Goal: Communication & Community: Answer question/provide support

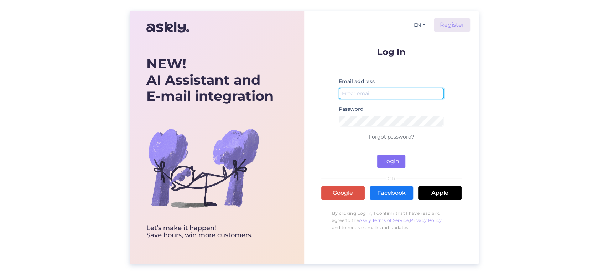
type input "[EMAIL_ADDRESS][DOMAIN_NAME]"
click at [395, 159] on button "Login" at bounding box center [391, 162] width 28 height 14
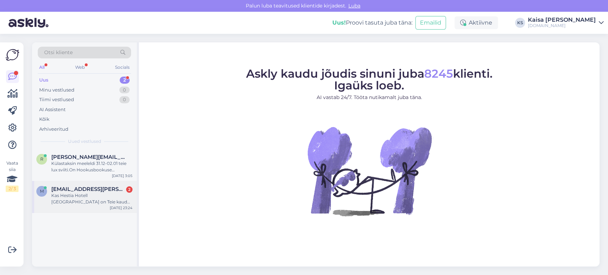
click at [94, 191] on span "[EMAIL_ADDRESS][PERSON_NAME][DOMAIN_NAME]" at bounding box center [88, 189] width 74 height 6
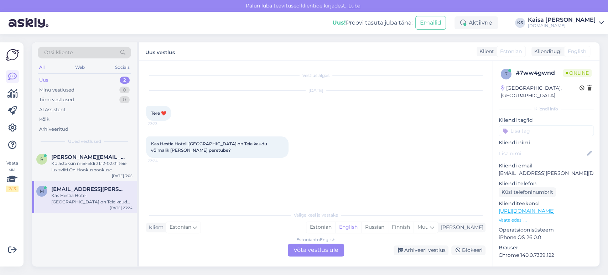
click at [532, 208] on link "[URL][DOMAIN_NAME]" at bounding box center [527, 211] width 56 height 6
click at [335, 227] on div "Estonian" at bounding box center [320, 227] width 29 height 11
click at [332, 250] on div "Estonian to Estonian Võta vestlus üle" at bounding box center [316, 250] width 56 height 13
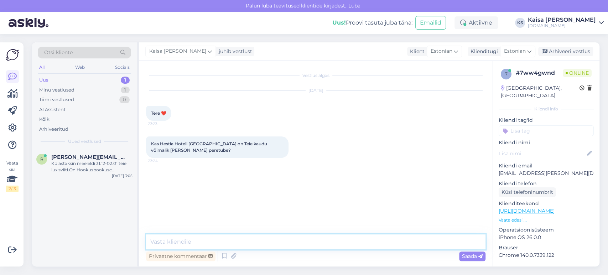
click at [330, 248] on textarea at bounding box center [316, 241] width 340 height 15
paste textarea "[URL][DOMAIN_NAME][DATE][DATE]"
type textarea "Tere, peretoaga pakett on leitav siit: [URL][DOMAIN_NAME][DATE][DATE]"
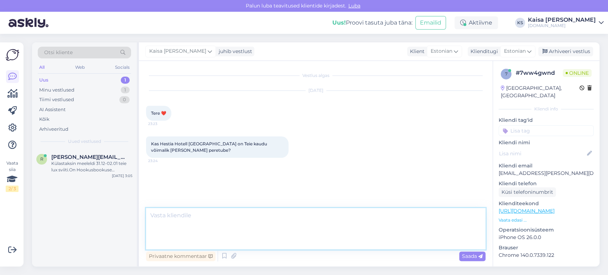
scroll to position [21, 0]
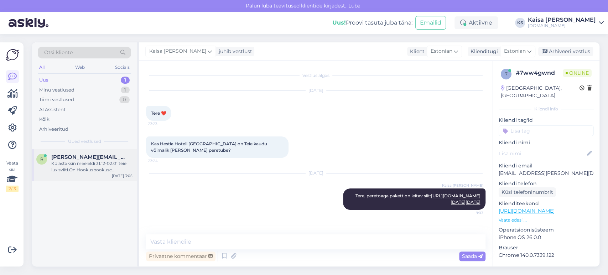
click at [97, 173] on div "r [PERSON_NAME][EMAIL_ADDRESS][DOMAIN_NAME] Külastaksin meeleldi 31.12-02.01 te…" at bounding box center [84, 165] width 105 height 32
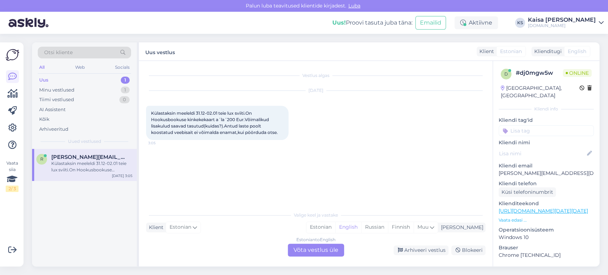
click at [513, 217] on p "Vaata edasi ..." at bounding box center [546, 220] width 95 height 6
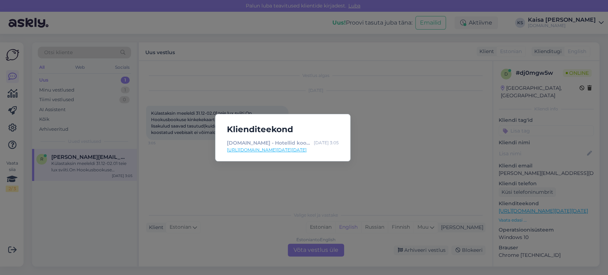
click at [315, 147] on link "[URL][DOMAIN_NAME][DATE][DATE]" at bounding box center [283, 150] width 112 height 6
click at [253, 67] on div "Klienditeekond [DOMAIN_NAME] - Hotellid koos võluvate lisavõimalustega [DATE] 3…" at bounding box center [304, 137] width 608 height 275
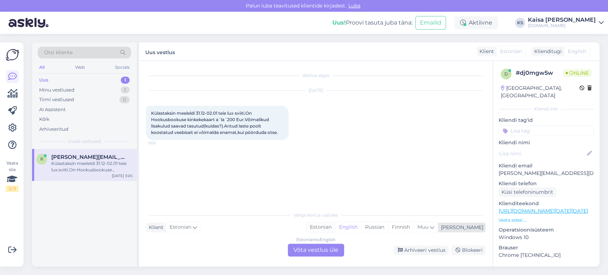
click at [335, 227] on div "Estonian" at bounding box center [320, 227] width 29 height 11
click at [314, 248] on div "Estonian to Estonian Võta vestlus üle" at bounding box center [316, 250] width 56 height 13
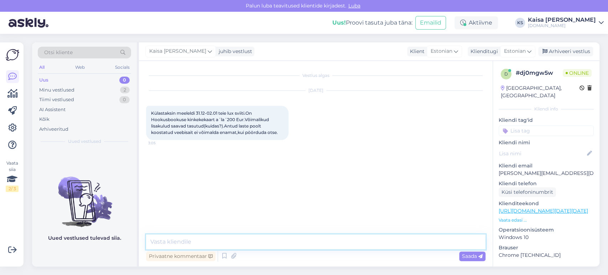
click at [314, 248] on textarea at bounding box center [316, 241] width 340 height 15
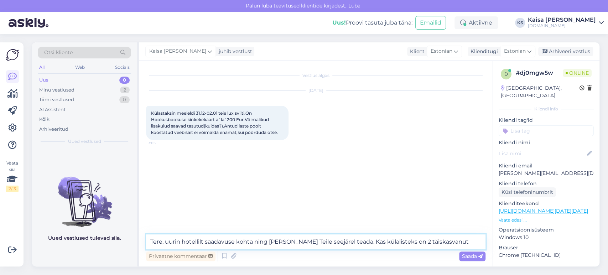
type textarea "Tere, uurin hotellilt saadavuse kohta ning [PERSON_NAME] Teile seejärel teada. …"
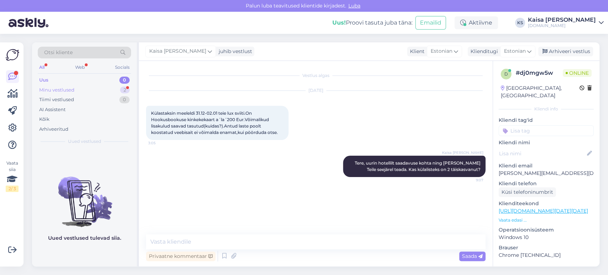
click at [117, 91] on div "Minu vestlused 2" at bounding box center [84, 90] width 93 height 10
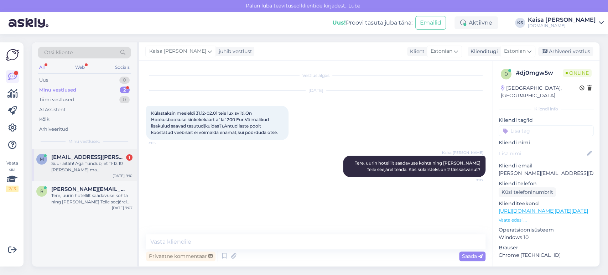
click at [82, 170] on div "Suur aitäh! Aga Tundub, et 11-12.10 [PERSON_NAME] ma [PERSON_NAME] broneerida -…" at bounding box center [91, 166] width 81 height 13
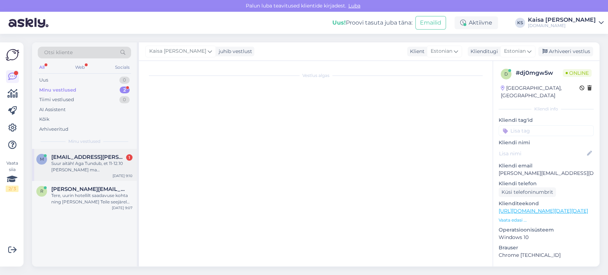
scroll to position [58, 0]
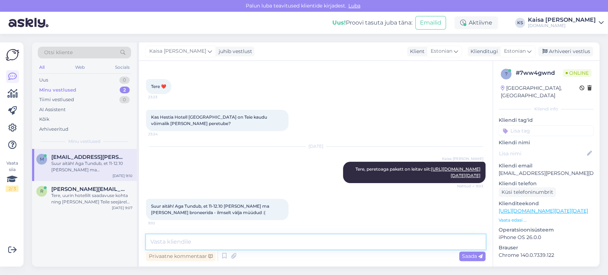
click at [245, 245] on textarea at bounding box center [316, 241] width 340 height 15
type textarea "Jah, paraku on peretuba siis välja müüdud."
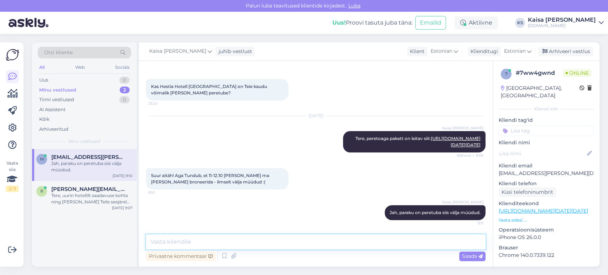
scroll to position [89, 0]
click at [253, 108] on div "[DATE] [PERSON_NAME] Tere, peretoaga pakett on leitav siit: [URL][DOMAIN_NAME][…" at bounding box center [316, 134] width 340 height 52
click at [271, 125] on div "[DATE] [PERSON_NAME] Tere, peretoaga pakett on leitav siit: [URL][DOMAIN_NAME][…" at bounding box center [316, 134] width 340 height 52
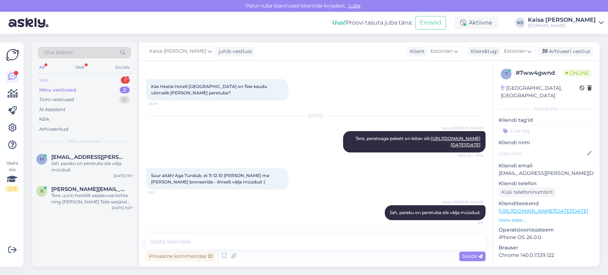
click at [92, 79] on div "Uus 1" at bounding box center [84, 80] width 93 height 10
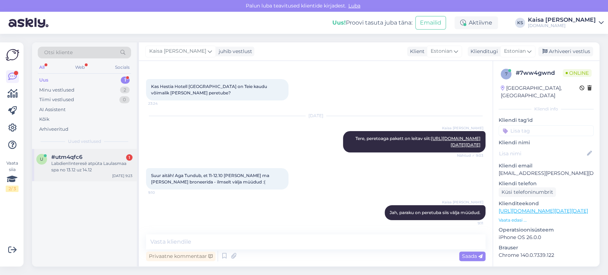
click at [73, 164] on div "Labdien!Interesē atpūta Laulasmaa spa no 13.12 uz 14.12" at bounding box center [91, 166] width 81 height 13
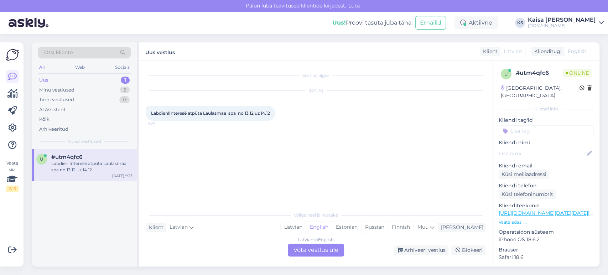
scroll to position [0, 0]
click at [361, 227] on div "Estonian" at bounding box center [346, 227] width 29 height 11
click at [322, 254] on div "Latvian to Estonian Võta vestlus üle" at bounding box center [316, 250] width 56 height 13
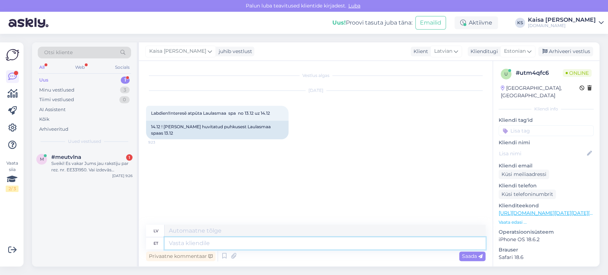
click at [304, 242] on textarea at bounding box center [325, 243] width 321 height 12
type textarea "Tere,"
type textarea "Sveiki,"
type textarea "Tere, Laulasmaa"
type textarea "Sveiki, Laulasmaa"
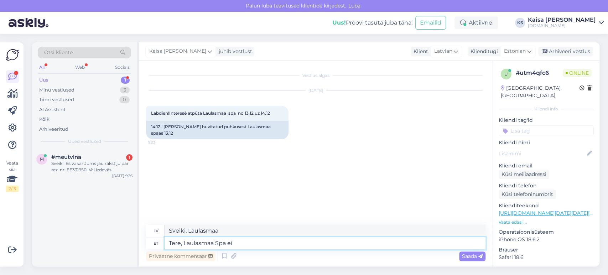
type textarea "Tere, Laulasmaa Spa ei"
type textarea "Sveiki, Laulasmaa Spa"
type textarea "Tere, Laulasmaa Spa ei ole"
type textarea "Sveiki, Laulasmaa Spa nav"
type textarea "Tere, Laulasmaa Spa ei ole pa"
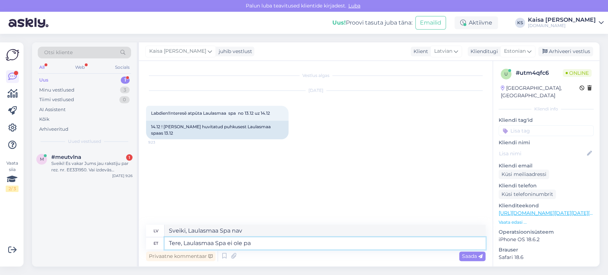
type textarea "Sveiki, Laulasmaa Spa nav atvērts."
type textarea "Tere, Laulasmaa Spa ei ole paraku me"
type textarea "Sveiki, Laulasmaa Spa diemžēl nav atvērts."
type textarea "Tere, Laulasmaa Spa ei ole paraku meie ko"
type textarea "Sveiki, Laulasmaa Spa diemžēl nepieder mums."
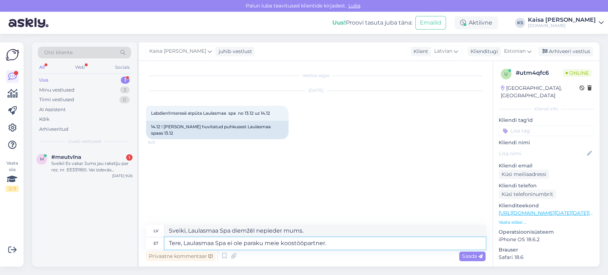
type textarea "Tere, Laulasmaa Spa ei ole paraku meie koostööpartner."
type textarea "Sveiki, Laulasmaa Spa diemžēl nav mūsu partneris."
type textarea "Tere, Laulasmaa Spa ei ole paraku meie koostööpartner. Kõik t"
type textarea "Sveiki, Laulasmaa Spa diemžēl nav mūsu partneris. Viss"
type textarea "Tere, Laulasmaa Spa ei ole paraku meie koostööpartner. Kõik teised"
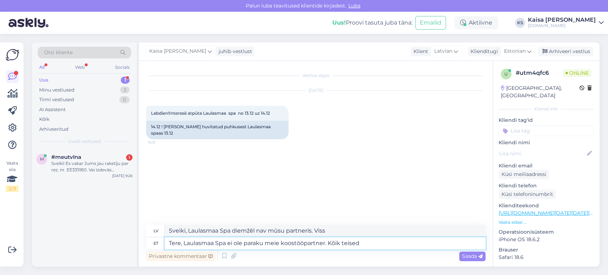
type textarea "Sveiki, Laulasmaa Spa diemžēl nav mūsu partneris. Visi pārējie"
type textarea "Tere, Laulasmaa Spa ei ole paraku meie koostööpartner. Kõik teised pakkumised k"
type textarea "Sveiki, Laulasmaa Spa diemžēl nav mūsu partneris. Visi pārējie piedāvājumi"
type textarea "Tere, Laulasmaa Spa ei ole paraku meie koostööpartner. Kõik teised pakkumised […"
type textarea "Sveiki, Laulasmaa Spa diemžēl nav mūsu partneris. Visi pārējie piedāvājumi divi…"
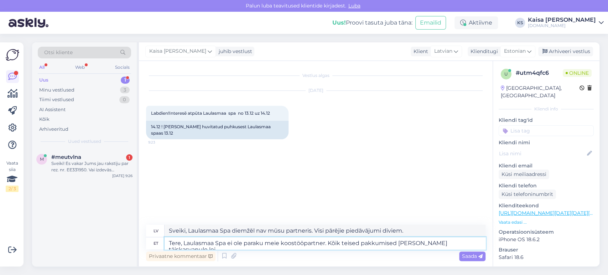
type textarea "Tere, Laulasmaa Spa ei ole paraku meie koostööpartner. Kõik teised pakkumised […"
type textarea "Sveiki, Laulasmaa Spa diemžēl nav mūsu sadarbības partneris. Visi pārējie piedā…"
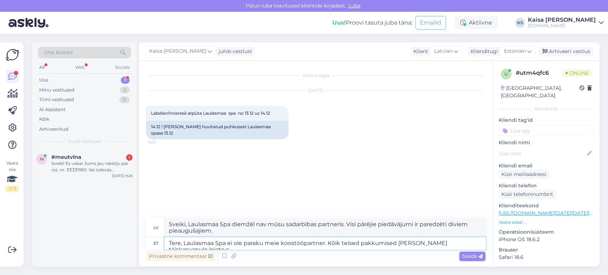
type textarea "Tere, Laulasmaa Spa ei ole paraku meie koostööpartner. Kõik teised pakkumised […"
type textarea "Sveiki, Laulasmaa Spa diemžēl nav mūsu partneris. Visus pārējos piedāvājumus di…"
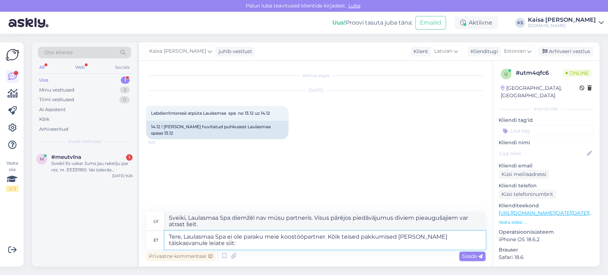
type textarea "Tere, Laulasmaa Spa ei ole paraku meie koostööpartner. Kõik teised pakkumised […"
type textarea "Sveiki, Laulasmaa Spa diemžēl nav mūsu partneris. Visus pārējos piedāvājumus di…"
paste textarea "[URL][DOMAIN_NAME][DATE][DATE]"
type textarea "Tere, Laulasmaa Spa ei ole paraku meie koostööpartner. Kõik teised pakkumised […"
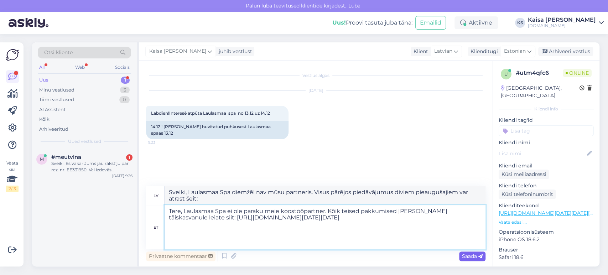
type textarea "Sveiki, Laulasmaa Spa diemžēl nav mūsu partneris. Visus pārējos piedāvājumus di…"
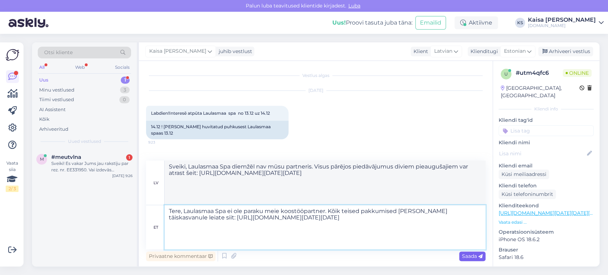
type textarea "Tere, Laulasmaa Spa ei ole paraku meie koostööpartner. Kõik teised pakkumised […"
click at [473, 256] on span "Saada" at bounding box center [472, 256] width 21 height 6
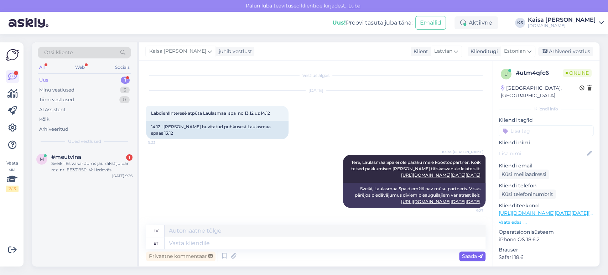
scroll to position [93, 0]
click at [91, 179] on div "m #meutvlna 1 Sveiki! Es vakar Jums jau rakstīju par rez. nr. EE331950. Vai izd…" at bounding box center [84, 165] width 105 height 32
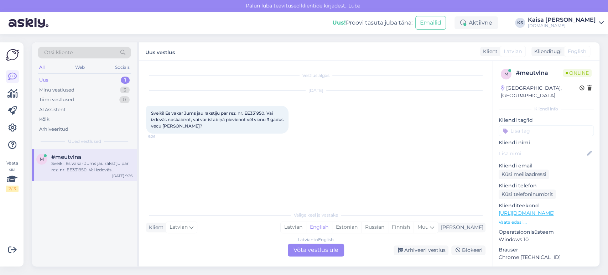
scroll to position [0, 0]
click at [361, 228] on div "Estonian" at bounding box center [346, 227] width 29 height 11
click at [329, 250] on div "Latvian to Estonian Võta vestlus üle" at bounding box center [316, 250] width 56 height 13
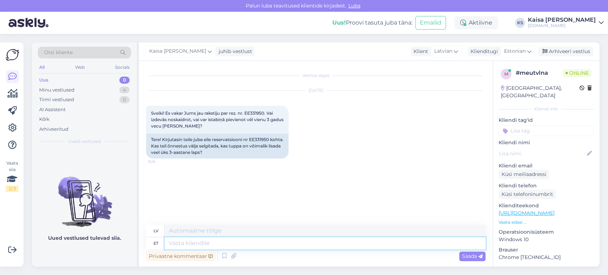
click at [300, 243] on textarea at bounding box center [325, 243] width 321 height 12
click at [270, 139] on div "Tere! Kirjutasin teile juba eile reservatsiooni nr EE331950 kohta. Kas teil õnn…" at bounding box center [217, 146] width 143 height 25
copy div "EE331950"
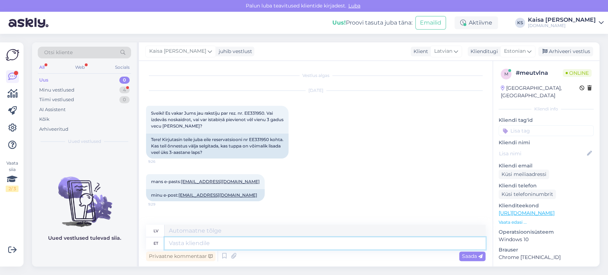
click at [249, 241] on textarea at bounding box center [325, 243] width 321 height 12
type textarea "Tere, üks"
type textarea "Sveiki,"
type textarea "Tere, üks het"
type textarea "Sveiks, [PERSON_NAME]"
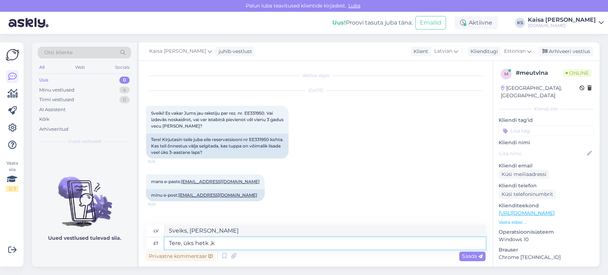
type textarea "Tere, üks hetk ,ko"
type textarea "Sveiki, uz brīdi."
type textarea "Tere, üks hetk ,kohe vaa"
type textarea "Sveiki, uz brīdi, tūlīt pat"
type textarea "Tere, üks hetk ,kohe vaatan."
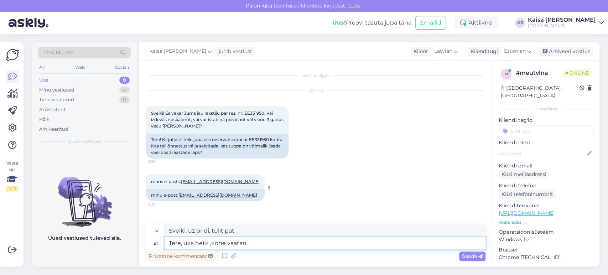
type textarea "Sveiki, uzgaidiet mirklīti, tūlīt pārbaudīšu."
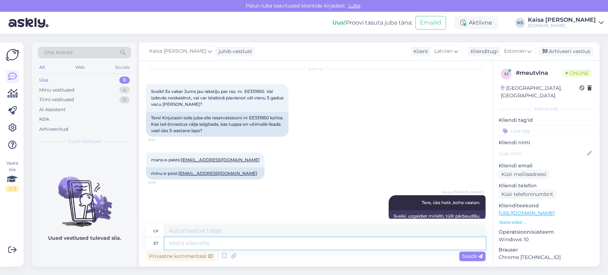
scroll to position [33, 0]
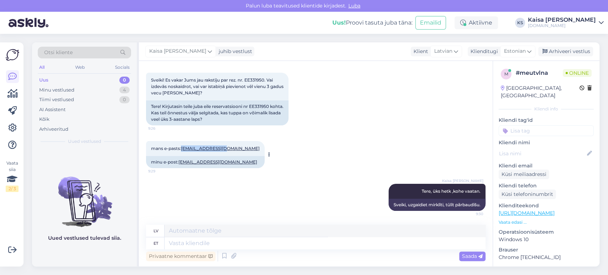
drag, startPoint x: 227, startPoint y: 148, endPoint x: 182, endPoint y: 150, distance: 44.9
click at [182, 150] on div "mans e-pasts: [EMAIL_ADDRESS][DOMAIN_NAME] 9:29" at bounding box center [205, 148] width 119 height 15
copy link "[EMAIL_ADDRESS][DOMAIN_NAME]"
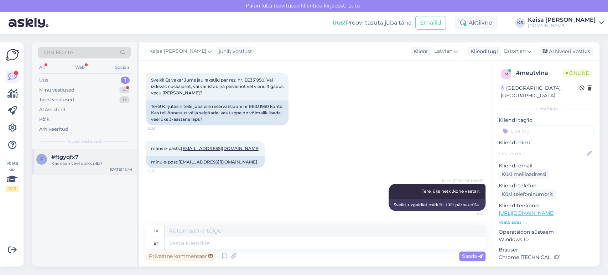
click at [88, 166] on div "Kas saan veel abiks olla?" at bounding box center [91, 163] width 81 height 6
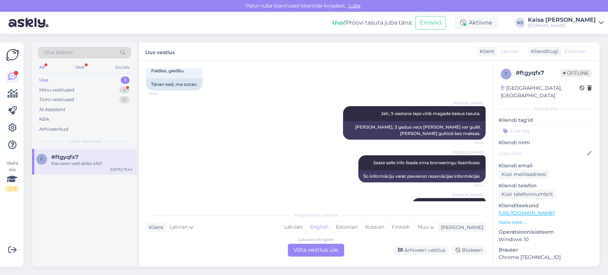
scroll to position [379, 0]
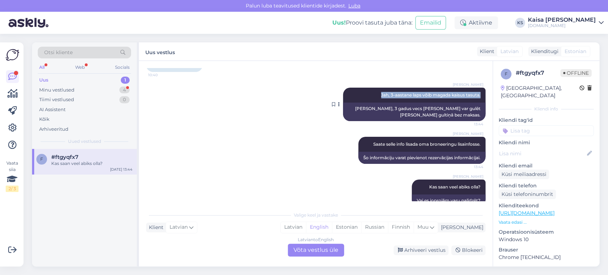
drag, startPoint x: 373, startPoint y: 89, endPoint x: 474, endPoint y: 92, distance: 101.6
click at [474, 92] on div "[PERSON_NAME] Jah, 3-aastane laps võib magada kaisus tasuta. 13:44" at bounding box center [414, 95] width 143 height 15
copy span "Jah, 3-aastane laps võib magada kaisus tasuta."
click at [101, 92] on div "Minu vestlused 4" at bounding box center [84, 90] width 93 height 10
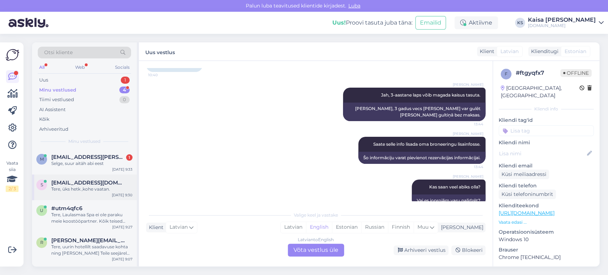
click at [82, 186] on div "Tere, üks hetk ,kohe vaatan." at bounding box center [91, 189] width 81 height 6
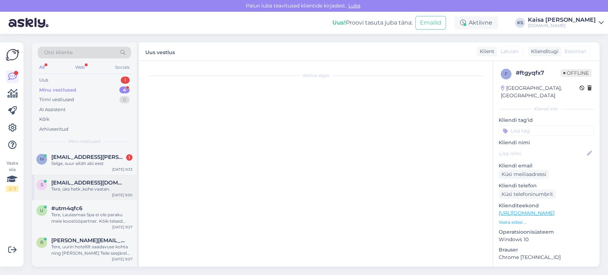
scroll to position [33, 0]
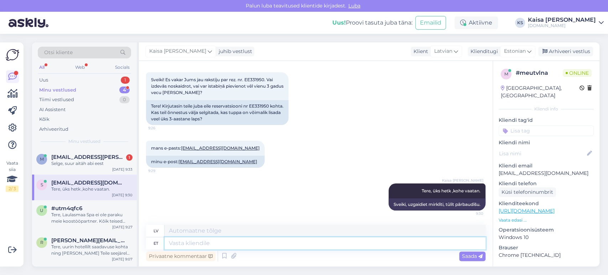
click at [248, 241] on textarea at bounding box center [325, 243] width 321 height 12
paste textarea "Jah, 3-aastane laps võib magada kaisus tasuta."
type textarea "Jah, 3-aastane laps võib magada kaisus tasuta."
type textarea "[PERSON_NAME], 3 gadus vecs [PERSON_NAME] var gulēt [PERSON_NAME] gultiņā bez m…"
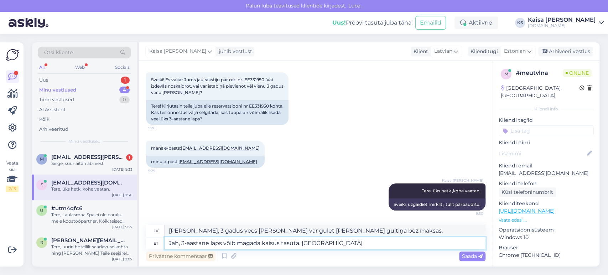
type textarea "Jah, 3-aastane laps võib magada kaisus tasuta. Palun m"
type textarea "[PERSON_NAME], 3 gadus vecs [PERSON_NAME] var gulēt [PERSON_NAME] gultiņā bez m…"
type textarea "Jah, 3-aastane laps võib magada kaisus tasuta. Palun märkige inf"
type textarea "[PERSON_NAME], 3 gadus vecs [PERSON_NAME] var gulēt [PERSON_NAME] gultiņā bez m…"
type textarea "Jah, 3-aastane laps võib magada kaisus tasuta. Palun märkige info [PERSON_NAME]"
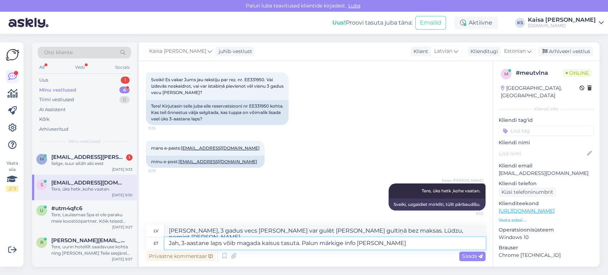
type textarea "[PERSON_NAME], 3 gadus vecs [PERSON_NAME] var gulēt [PERSON_NAME] gultiņā bez m…"
type textarea "Jah, 3-aastane laps võib magada kaisus tasuta. Palun märkige info lisainfo kas"
type textarea "[PERSON_NAME], 3 gadus vecs [PERSON_NAME] var gulēt [PERSON_NAME] gultiņā bez m…"
type textarea "Jah, 3-aastane laps võib magada kaisus tasuta. Palun märkige info lisainfo kast…"
type textarea "[PERSON_NAME], 3 gadus vecs [PERSON_NAME] var gulēt [PERSON_NAME] gultiņā bez m…"
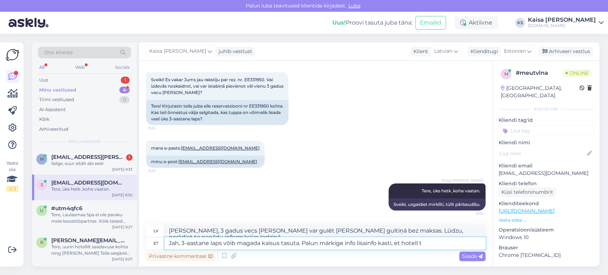
type textarea "Jah, 3-aastane laps võib magada kaisus tasuta. Palun märkige info lisainfo kast…"
type textarea "[PERSON_NAME], 3 gadus vecs [PERSON_NAME] var gulēt [PERSON_NAME] gultiņā bez m…"
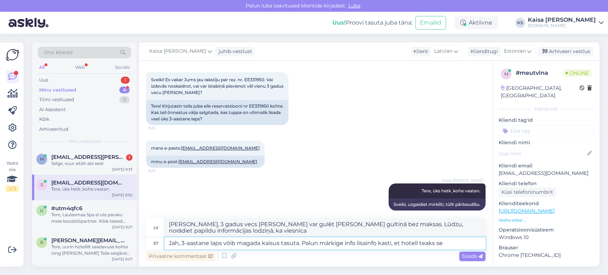
type textarea "Jah, 3-aastane laps võib magada kaisus tasuta. Palun märkige info lisainfo kast…"
type textarea "[PERSON_NAME], 3 gadus vecs [PERSON_NAME] var gulēt [PERSON_NAME] gultiņā bez m…"
type textarea "Jah, 3-aastane laps võib magada kaisus tasuta. Palun märkige info lisainfo kast…"
type textarea "[PERSON_NAME], 3 gadus vecs [PERSON_NAME] var gulēt [PERSON_NAME] gultiņā bez m…"
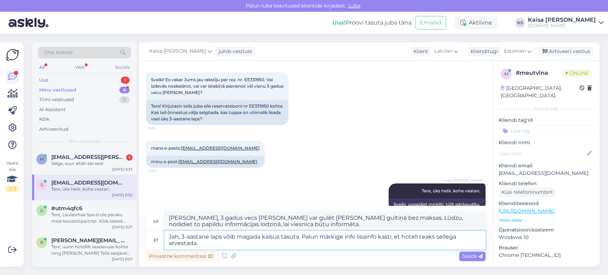
type textarea "Jah, 3-aastane laps võib magada kaisus tasuta. Palun märkige info lisainfo kast…"
type textarea "[PERSON_NAME], 3 gadus vecs [PERSON_NAME] var gulēt [PERSON_NAME] gultiņā bez m…"
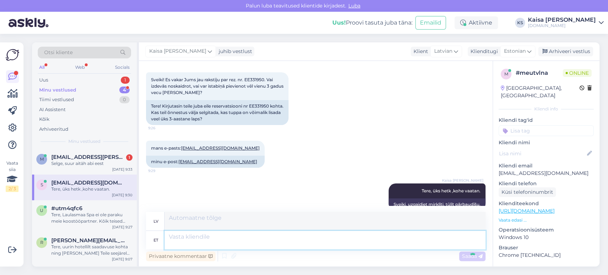
scroll to position [95, 0]
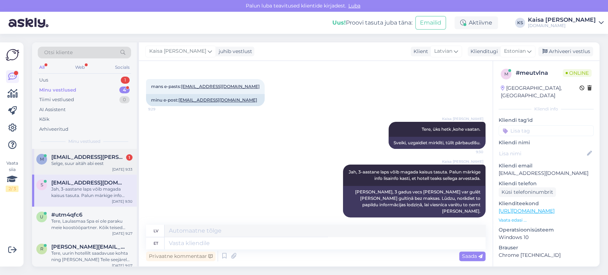
click at [81, 159] on span "[EMAIL_ADDRESS][PERSON_NAME][DOMAIN_NAME]" at bounding box center [88, 157] width 74 height 6
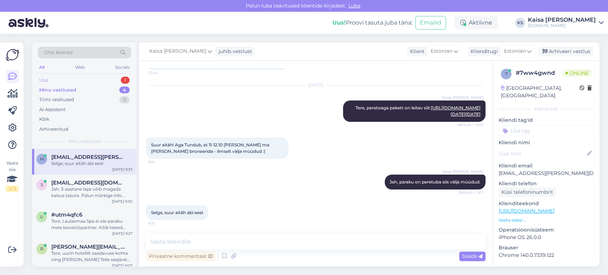
click at [104, 78] on div "Uus 1" at bounding box center [84, 80] width 93 height 10
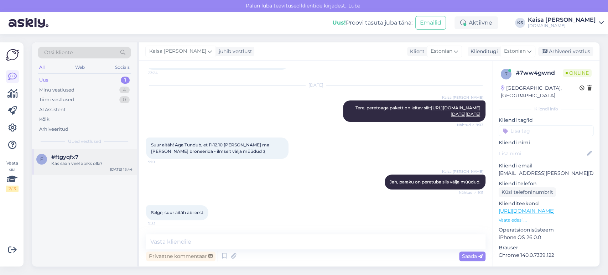
click at [89, 161] on div "Kas saan veel abiks olla?" at bounding box center [91, 163] width 81 height 6
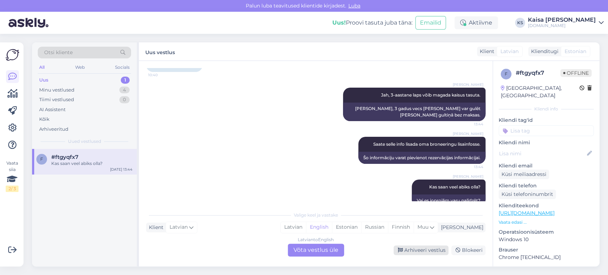
click at [433, 250] on div "Arhiveeri vestlus" at bounding box center [421, 250] width 55 height 10
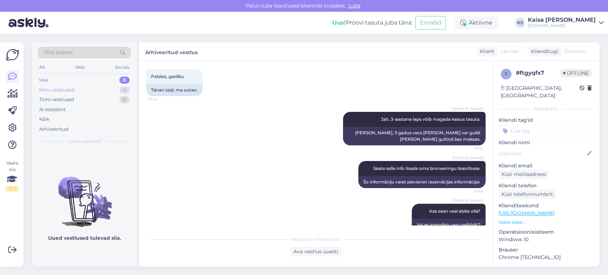
click at [123, 90] on div "4" at bounding box center [124, 90] width 10 height 7
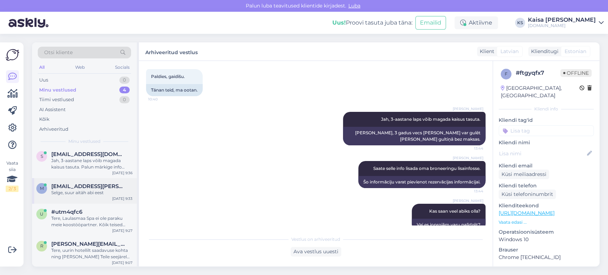
scroll to position [4, 0]
click at [82, 187] on span "[EMAIL_ADDRESS][PERSON_NAME][DOMAIN_NAME]" at bounding box center [88, 185] width 74 height 6
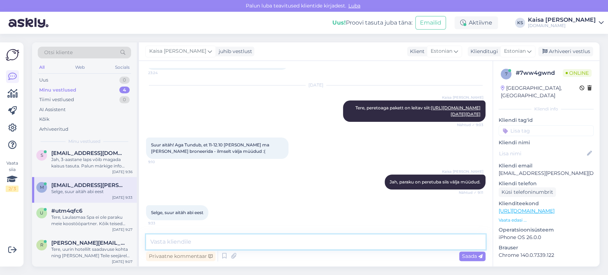
click at [279, 240] on textarea at bounding box center [316, 241] width 340 height 15
type textarea "Palun."
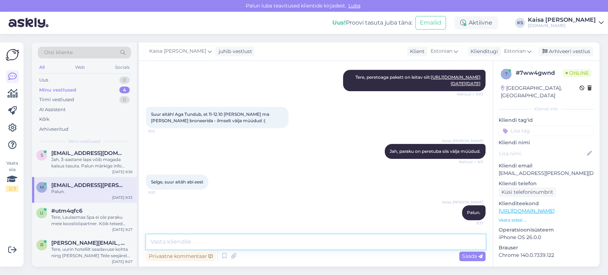
scroll to position [150, 0]
